Goal: Transaction & Acquisition: Purchase product/service

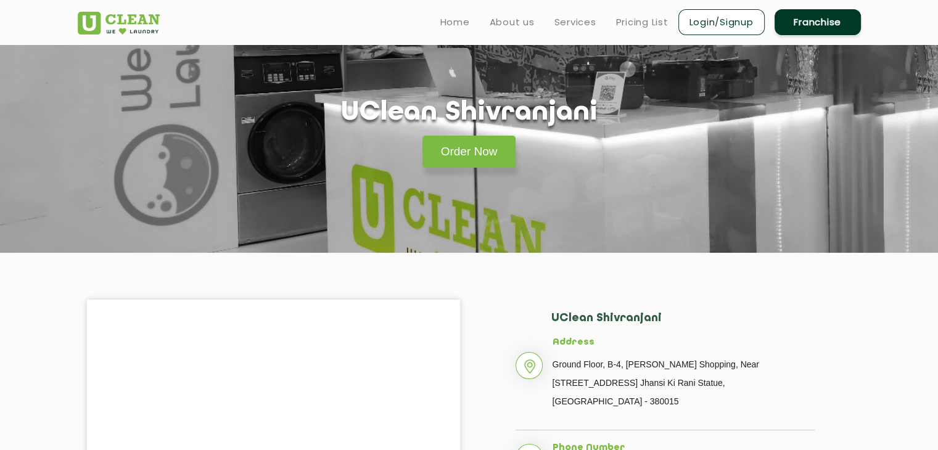
scroll to position [23, 0]
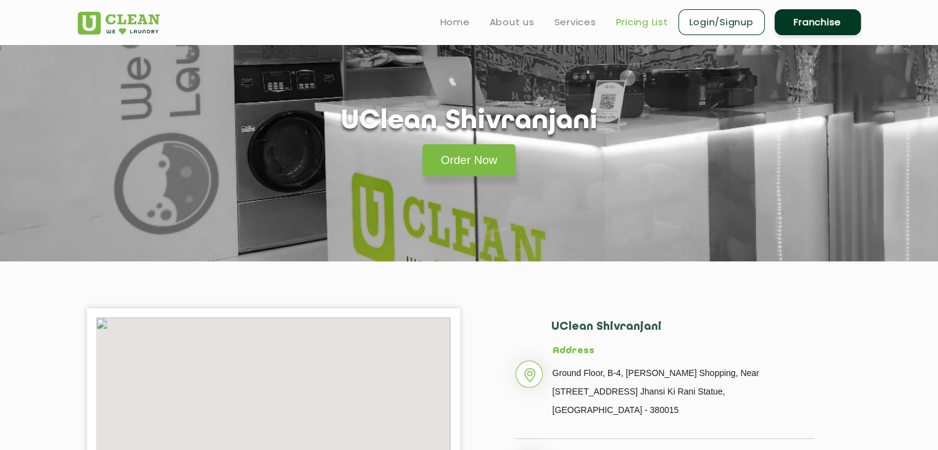
click at [642, 17] on link "Pricing List" at bounding box center [642, 22] width 52 height 15
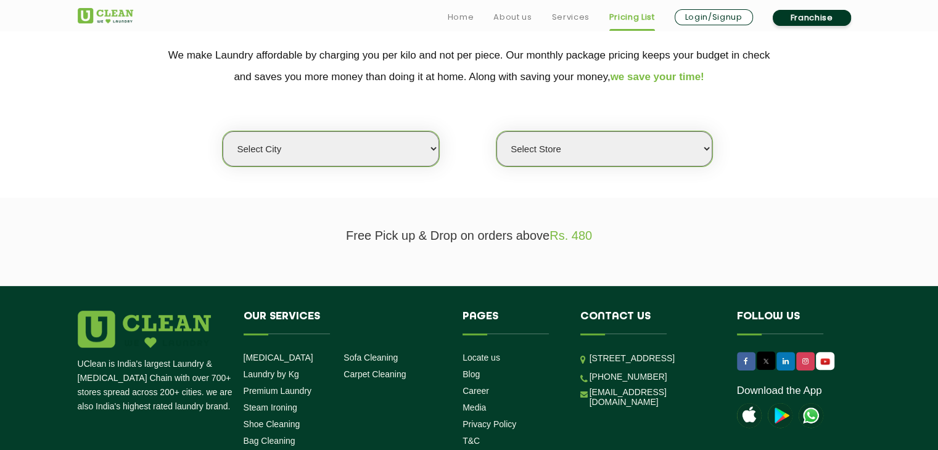
scroll to position [263, 0]
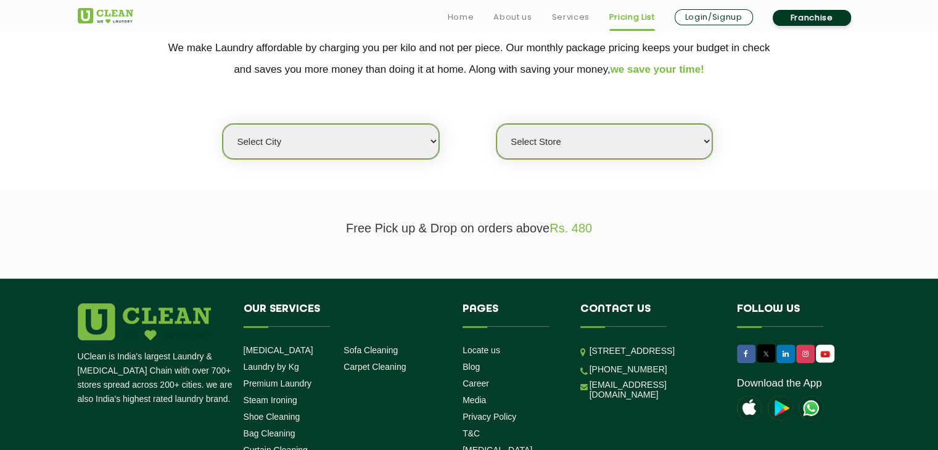
click at [420, 143] on select "Select city Aalo Agartala Agra Ahmedabad Akola Aligarh Alwar - UClean Select Am…" at bounding box center [331, 141] width 216 height 35
select select "12"
click at [223, 124] on select "Select city Aalo Agartala Agra Ahmedabad Akola Aligarh Alwar - UClean Select Am…" at bounding box center [331, 141] width 216 height 35
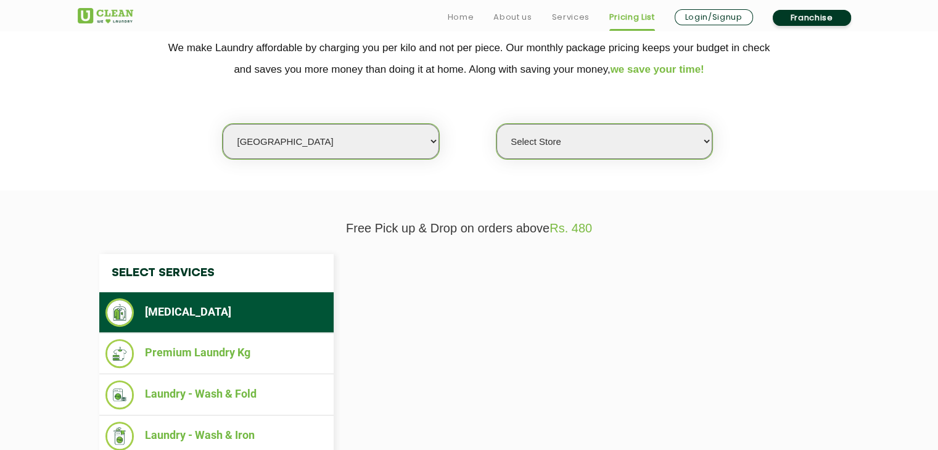
select select "0"
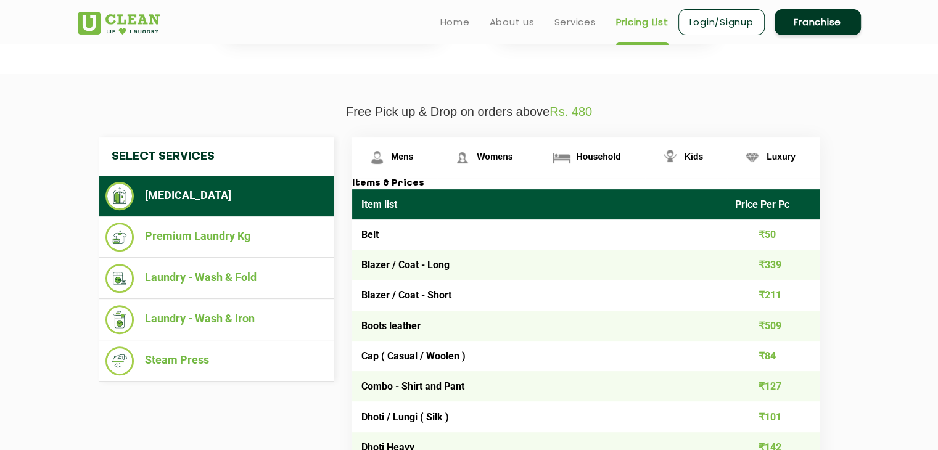
scroll to position [382, 0]
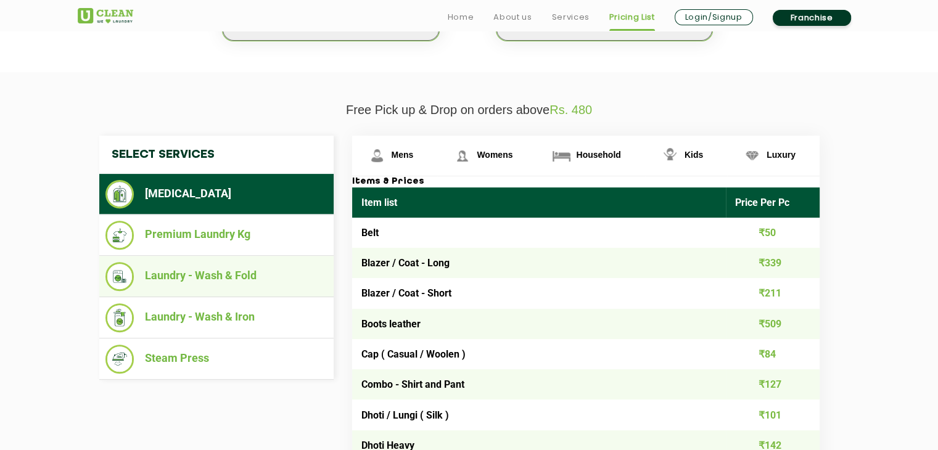
click at [232, 281] on li "Laundry - Wash & Fold" at bounding box center [216, 276] width 222 height 29
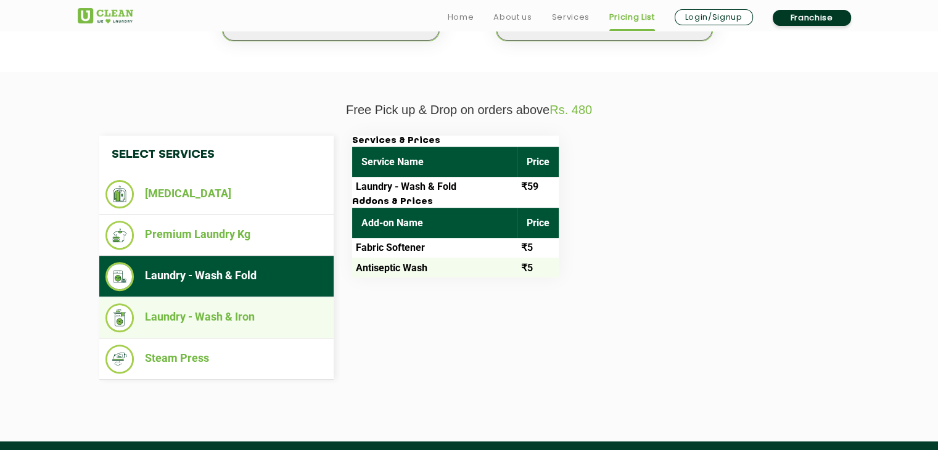
click at [221, 306] on li "Laundry - Wash & Iron" at bounding box center [216, 317] width 222 height 29
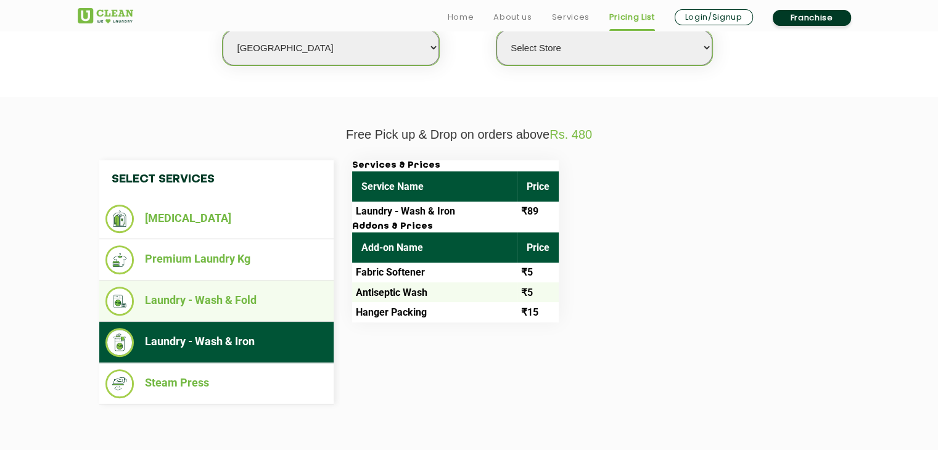
scroll to position [397, 0]
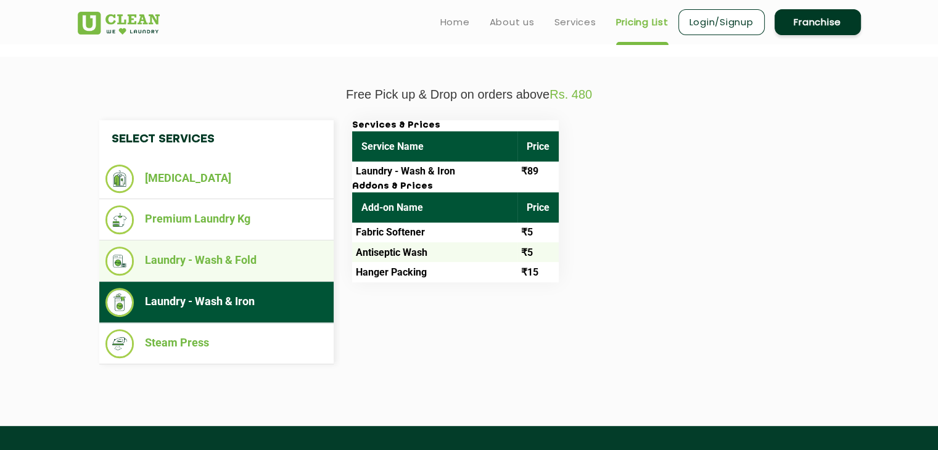
click at [210, 257] on li "Laundry - Wash & Fold" at bounding box center [216, 261] width 222 height 29
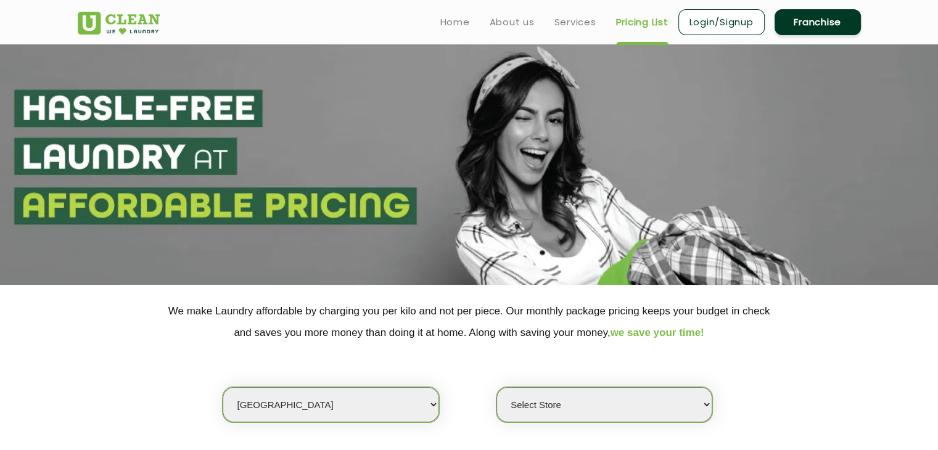
scroll to position [0, 0]
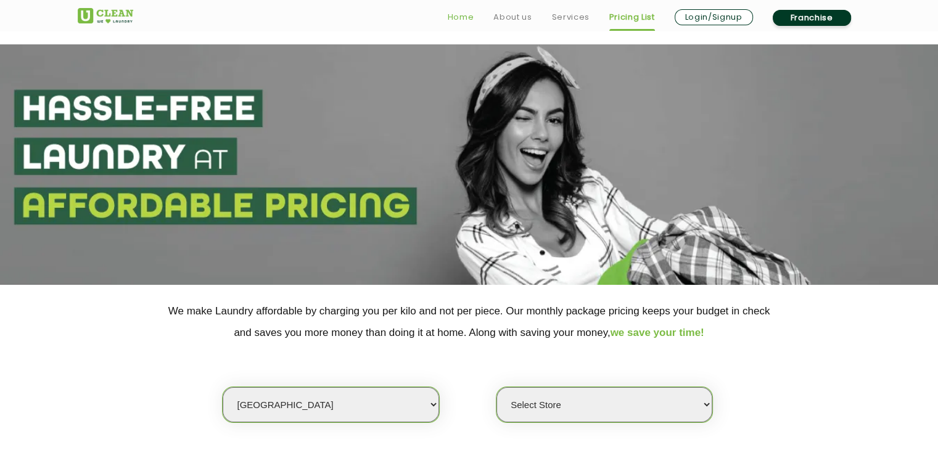
click at [466, 18] on link "Home" at bounding box center [461, 17] width 27 height 15
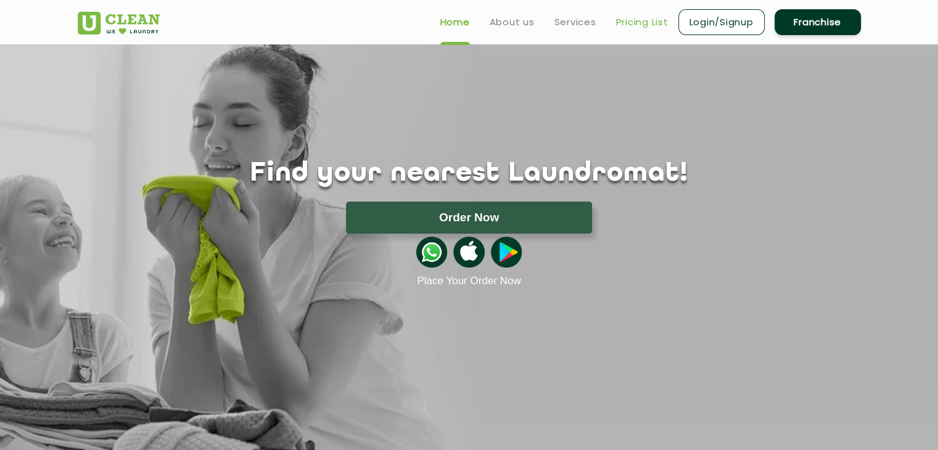
click at [623, 24] on link "Pricing List" at bounding box center [642, 22] width 52 height 15
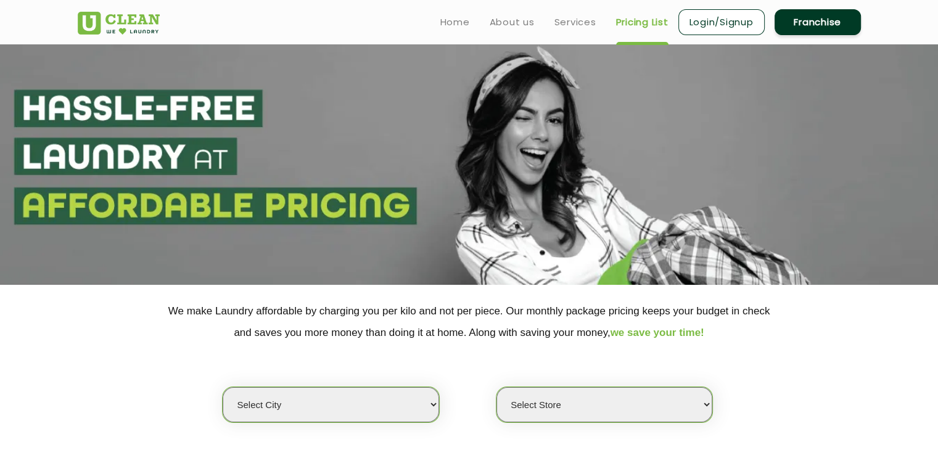
select select "0"
click at [452, 24] on link "Home" at bounding box center [455, 22] width 30 height 15
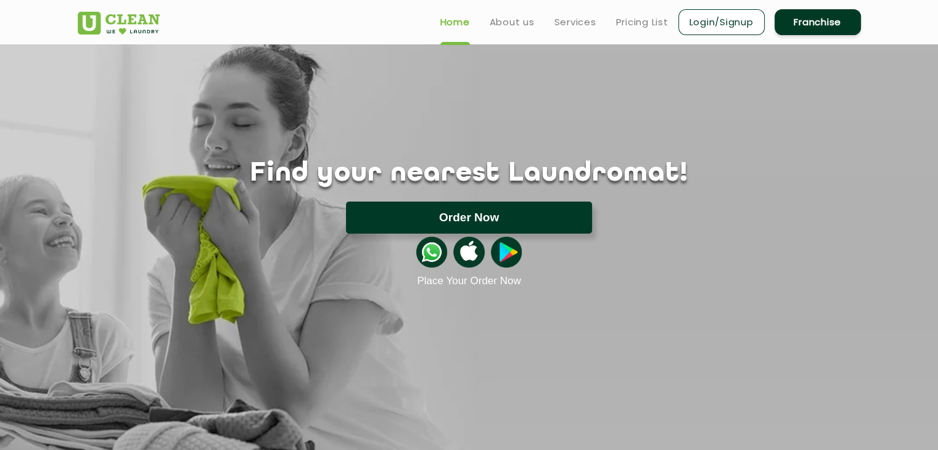
click at [429, 212] on button "Order Now" at bounding box center [469, 218] width 246 height 32
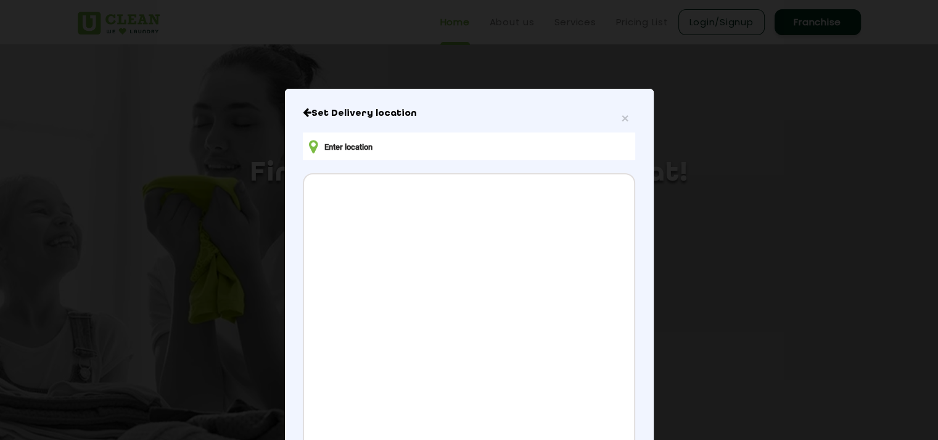
click at [448, 149] on input "text" at bounding box center [469, 147] width 332 height 28
click at [621, 122] on span "×" at bounding box center [624, 118] width 7 height 14
